Goal: Use online tool/utility: Use online tool/utility

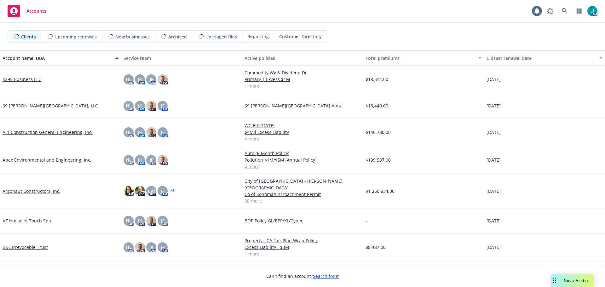
click at [568, 278] on span "Nova Assist" at bounding box center [575, 280] width 25 height 5
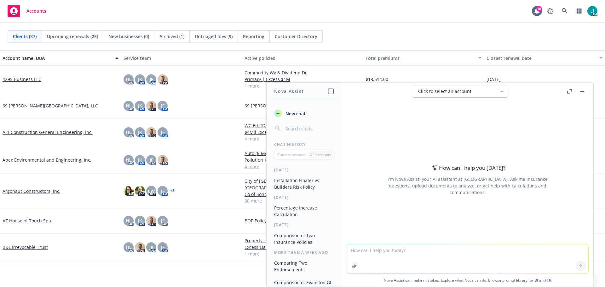
click at [361, 251] on textarea at bounding box center [467, 258] width 241 height 29
paste textarea "$10,637,816"
paste textarea "$9,558,196"
type textarea "What is $10,637,816 - $9,558,196"
click at [575, 267] on button at bounding box center [580, 266] width 10 height 10
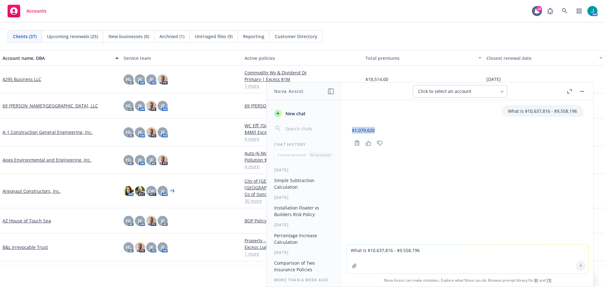
drag, startPoint x: 353, startPoint y: 129, endPoint x: 375, endPoint y: 132, distance: 22.3
click at [375, 132] on div "$1,079,620" at bounding box center [467, 130] width 231 height 12
copy p "$1,079,620"
